Goal: Task Accomplishment & Management: Use online tool/utility

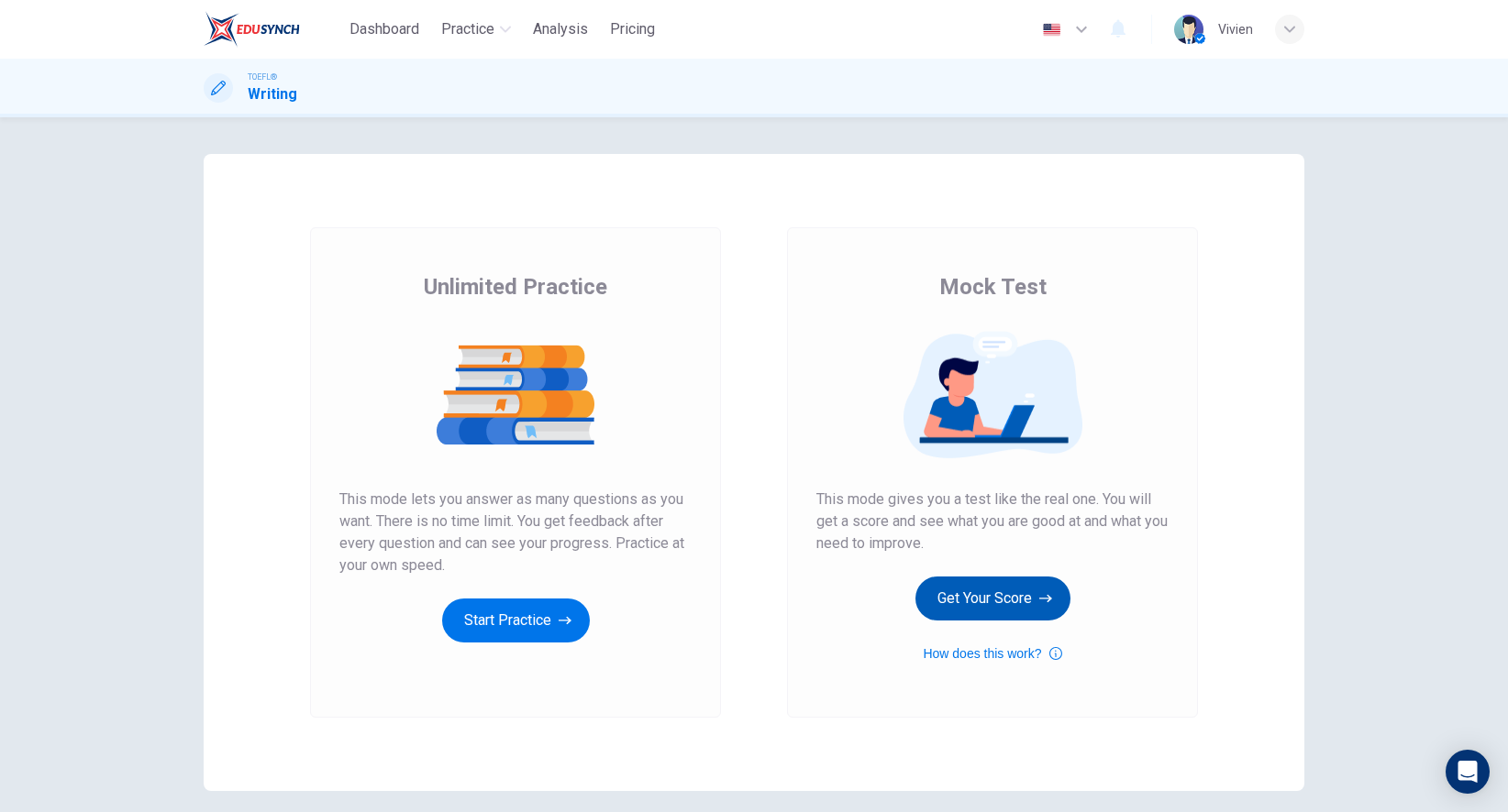
click at [1031, 605] on button "Get Your Score" at bounding box center [992, 598] width 155 height 44
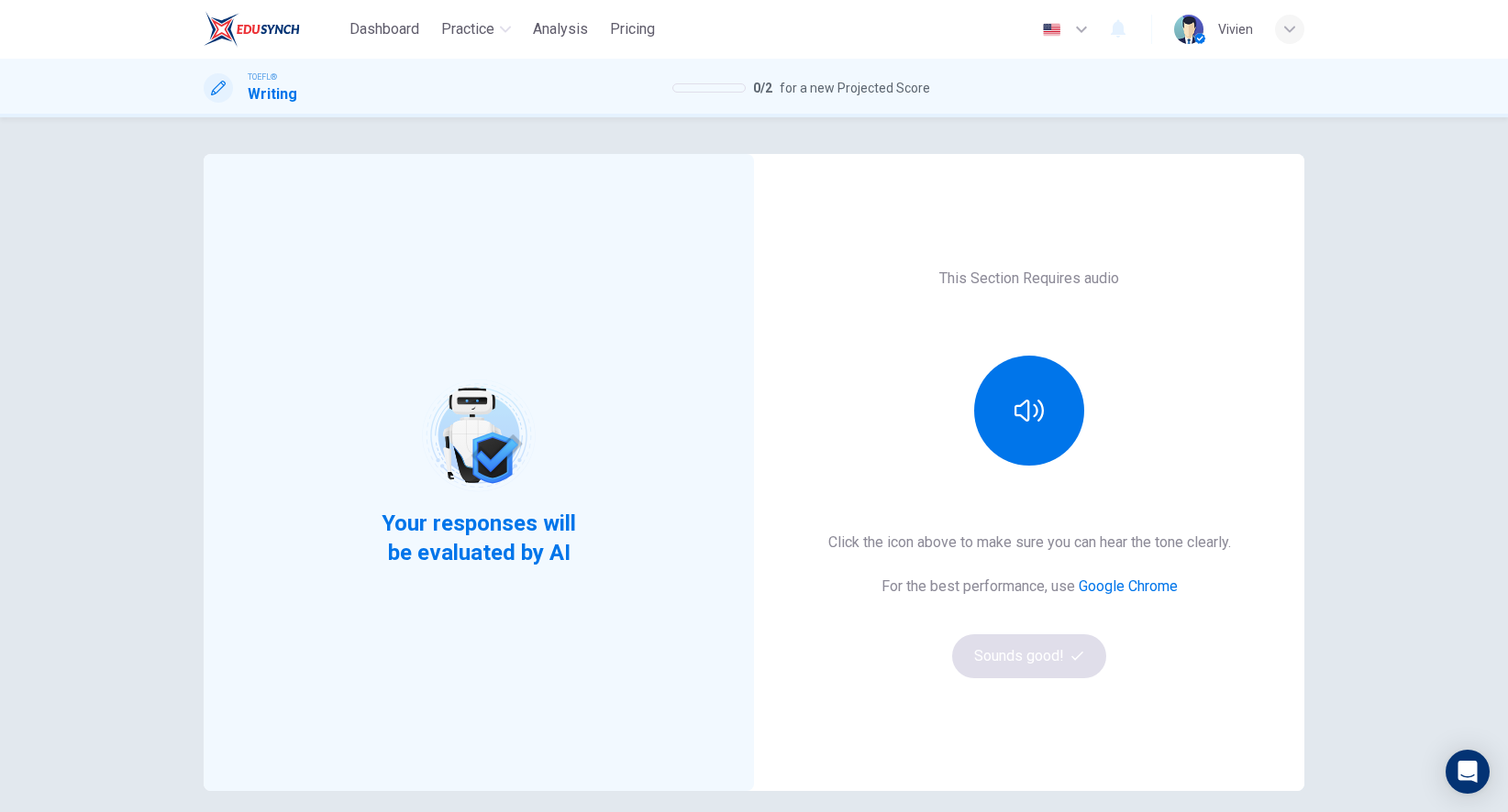
click at [250, 44] on img at bounding box center [252, 30] width 96 height 37
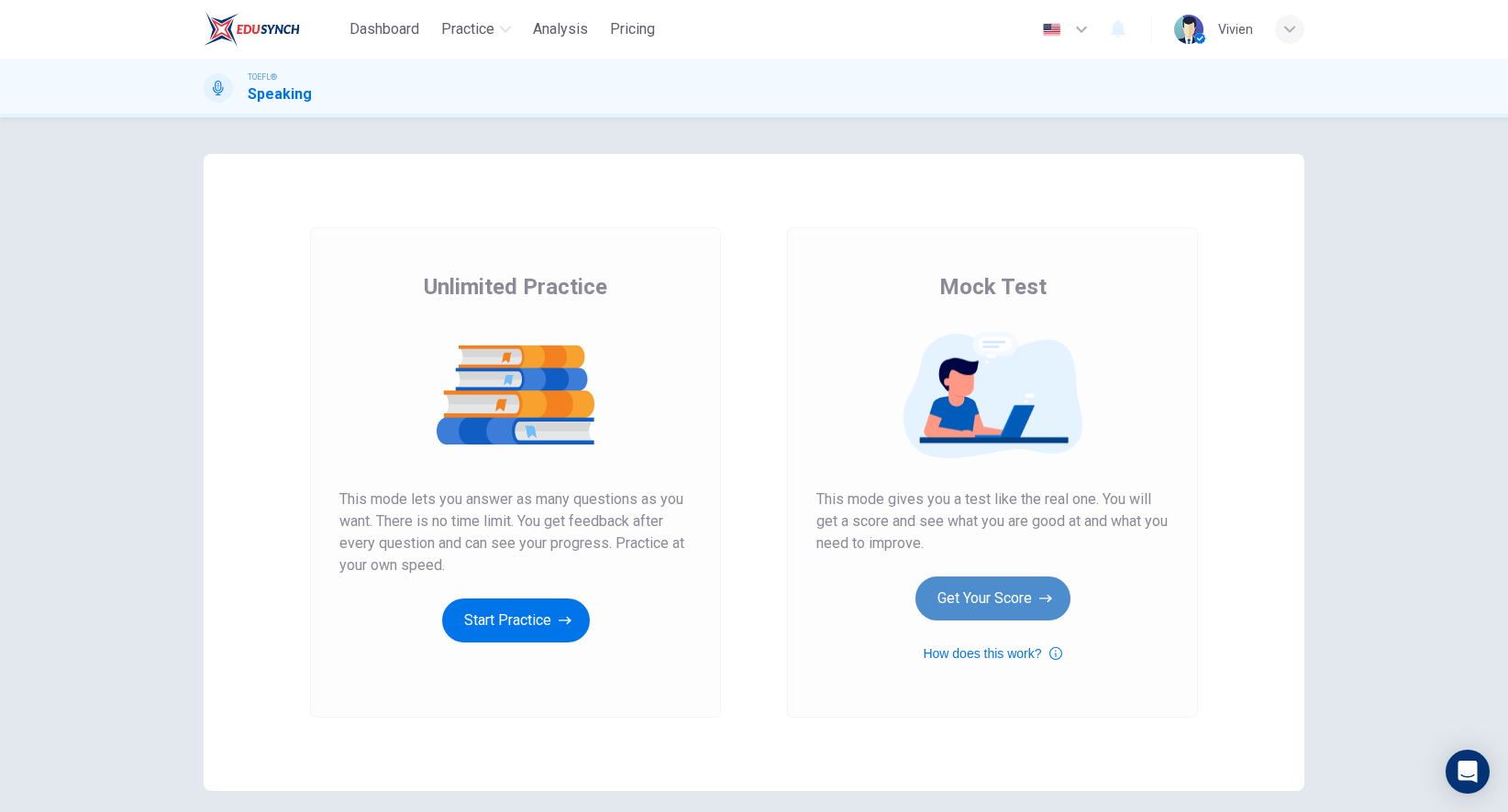
click at [1016, 598] on button "Get Your Score" at bounding box center [992, 598] width 155 height 44
